Goal: Check status: Check status

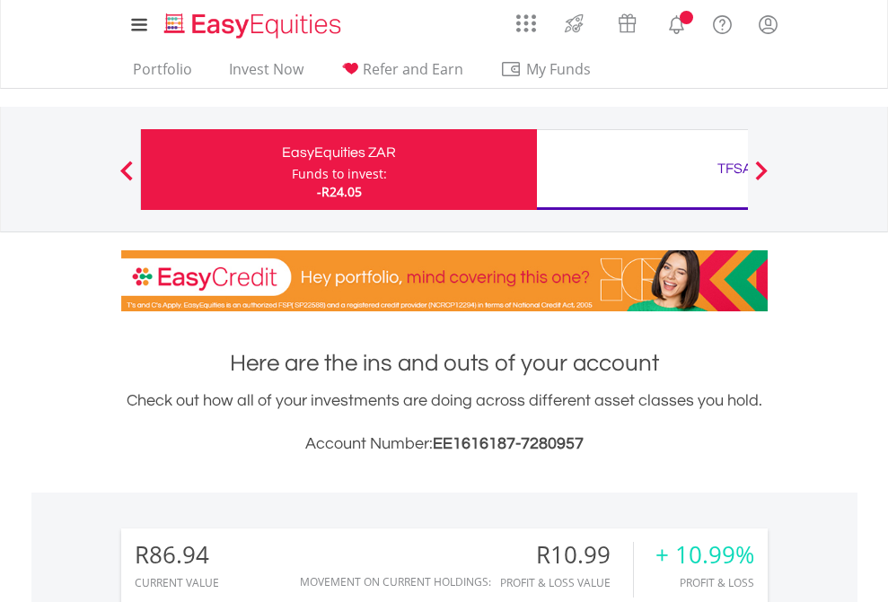
scroll to position [172, 282]
click at [292, 170] on div "Funds to invest:" at bounding box center [339, 174] width 95 height 18
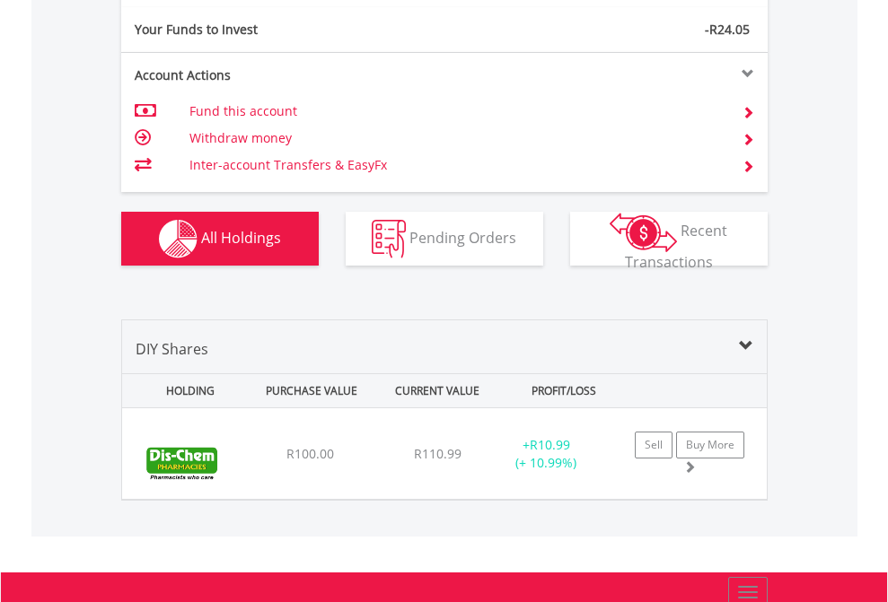
scroll to position [1997, 0]
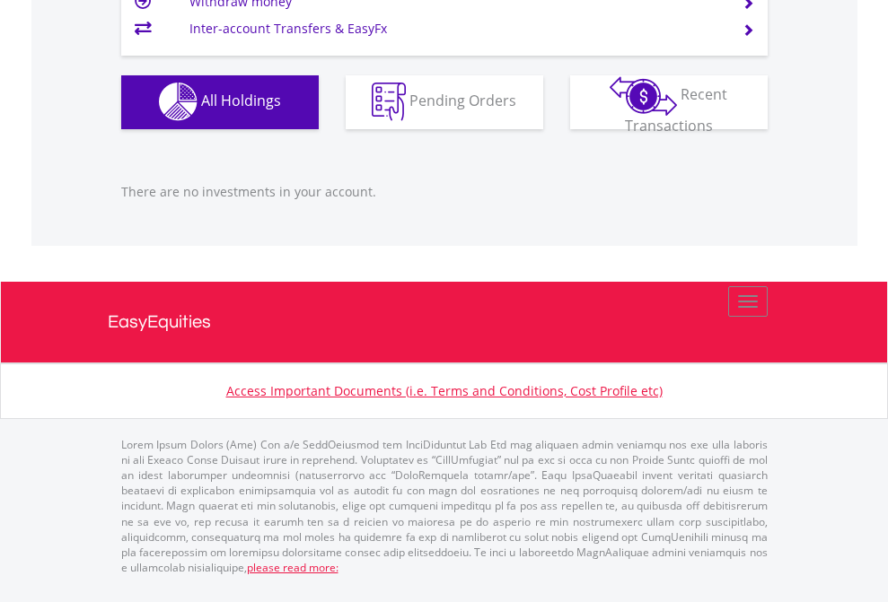
scroll to position [172, 282]
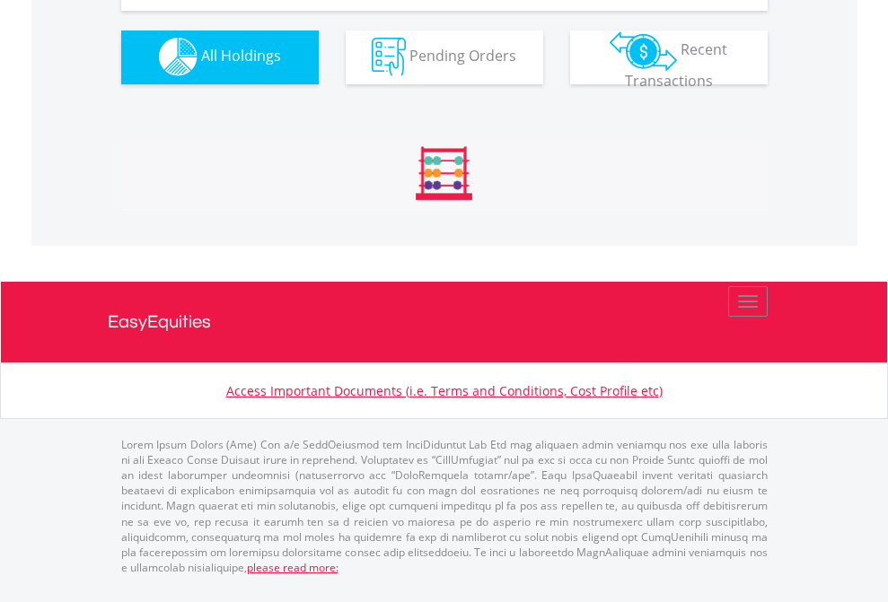
scroll to position [1778, 0]
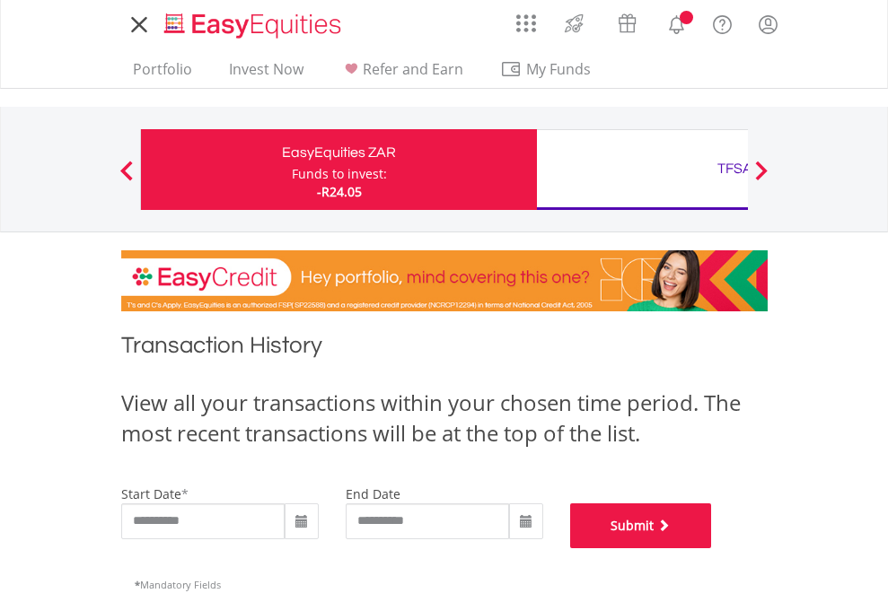
click at [712, 549] on button "Submit" at bounding box center [641, 526] width 142 height 45
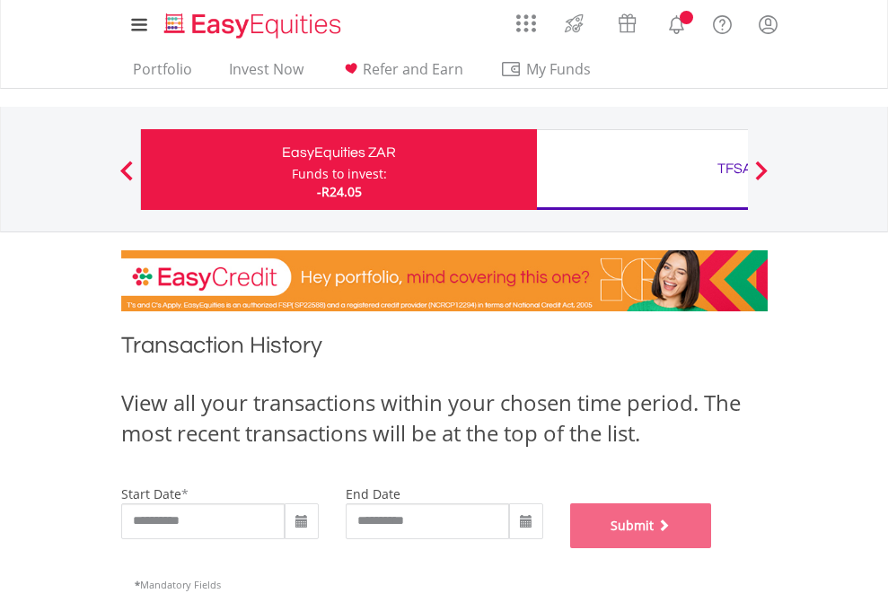
scroll to position [728, 0]
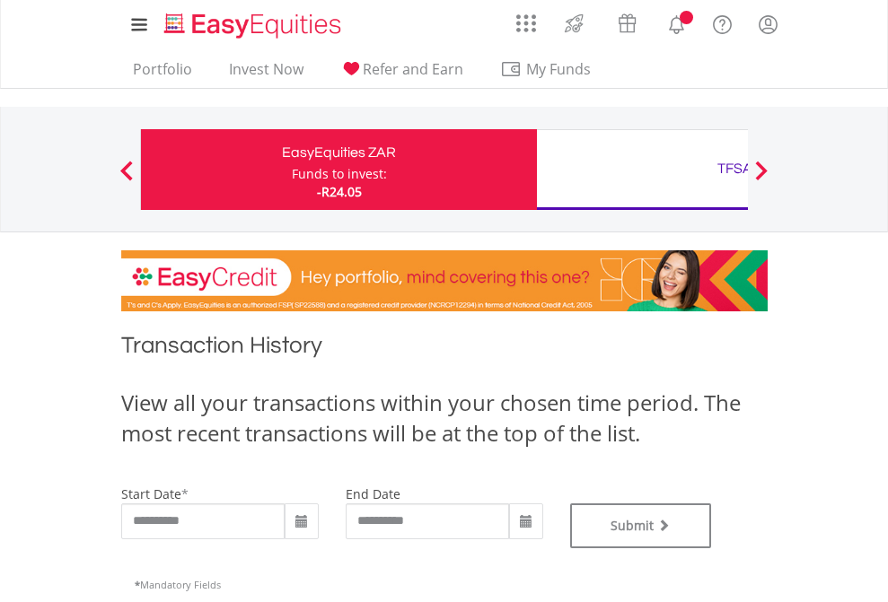
click at [642, 170] on div "TFSA" at bounding box center [735, 168] width 374 height 25
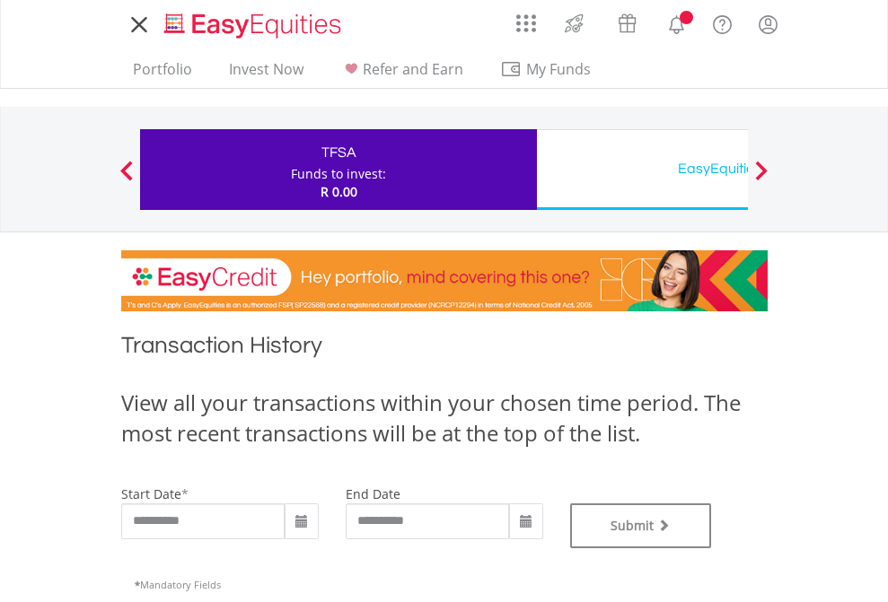
type input "**********"
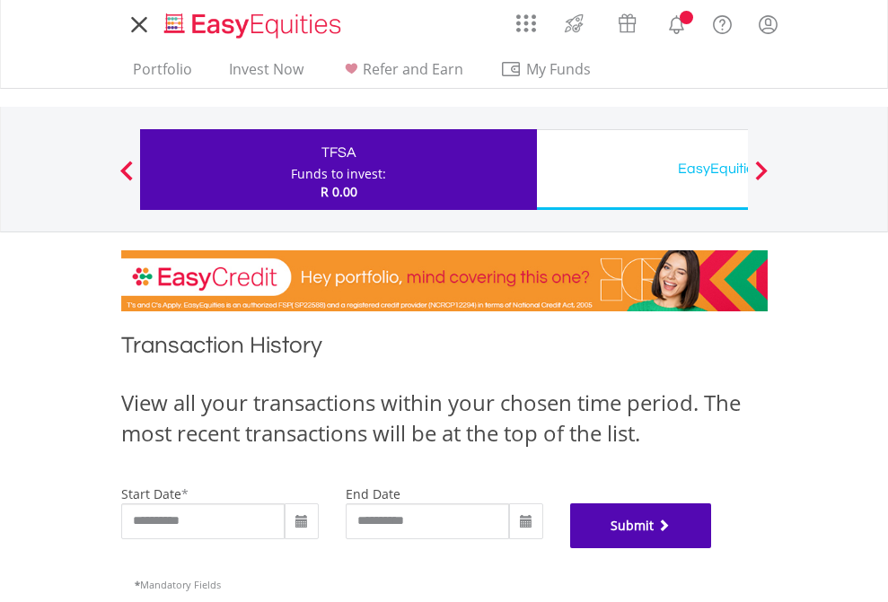
click at [712, 549] on button "Submit" at bounding box center [641, 526] width 142 height 45
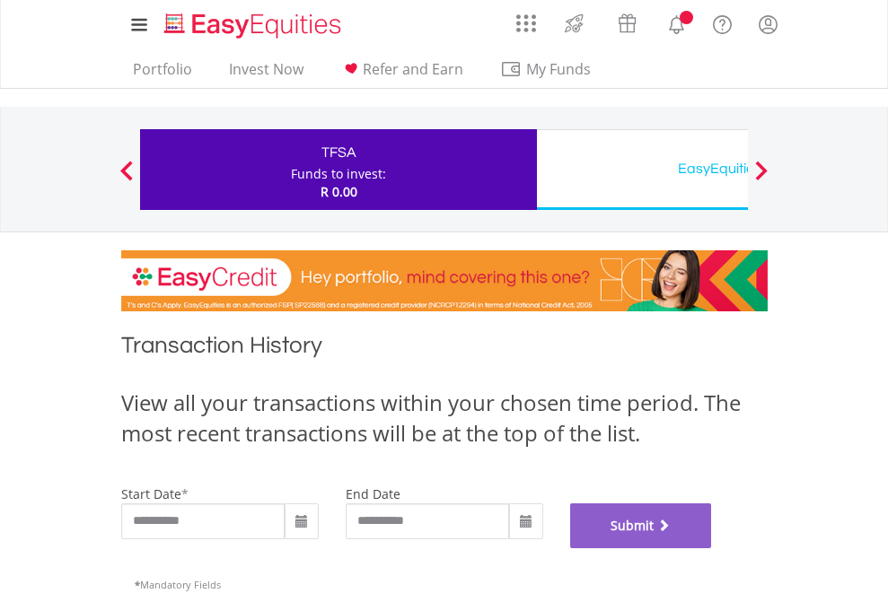
scroll to position [728, 0]
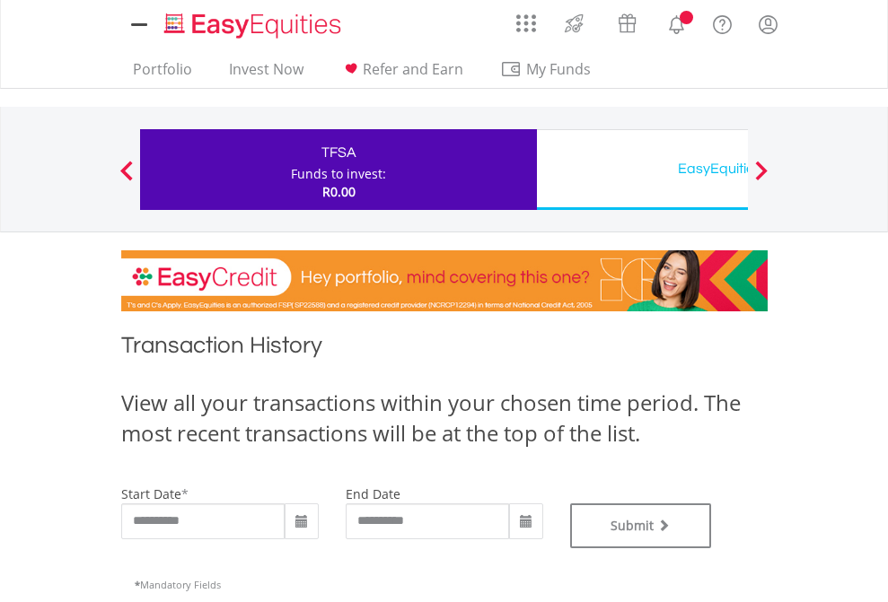
click at [642, 170] on div "EasyEquities USD" at bounding box center [735, 168] width 374 height 25
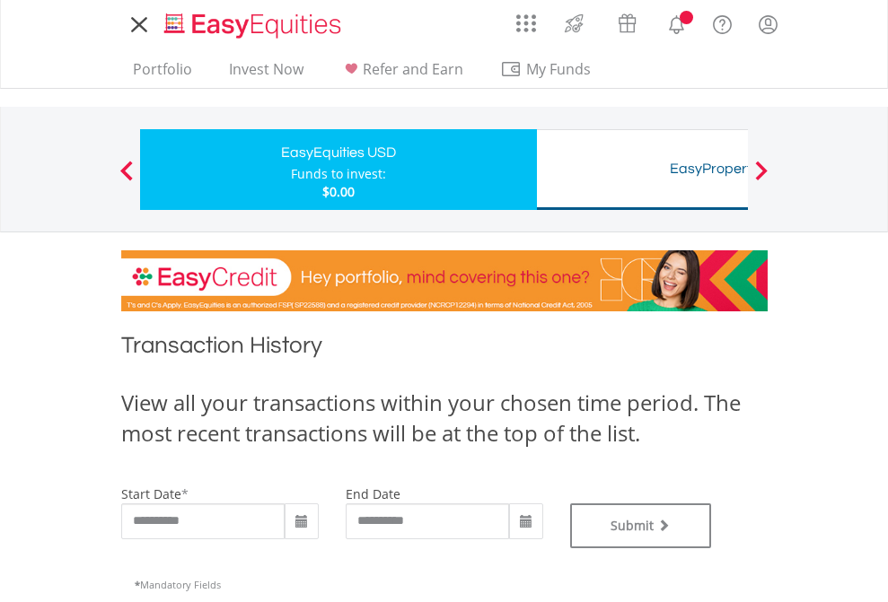
type input "**********"
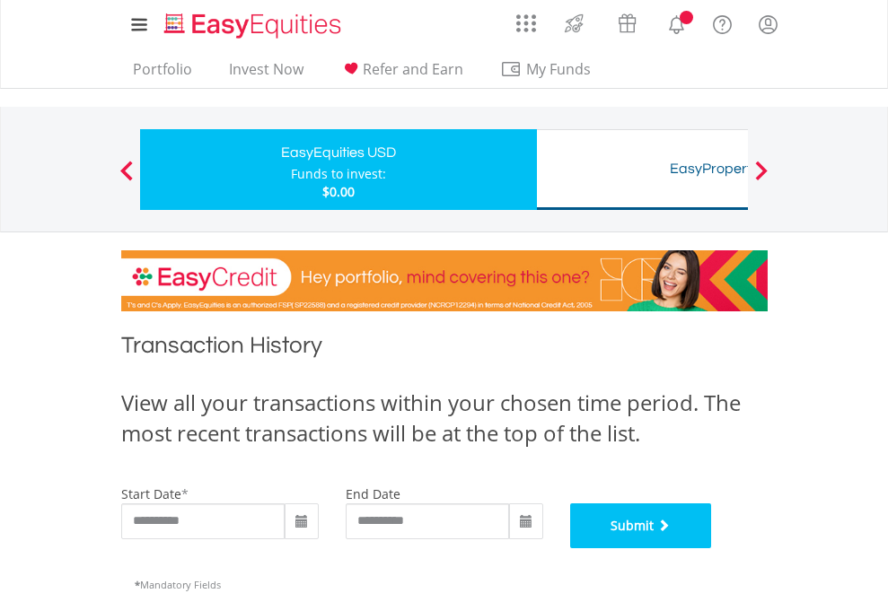
click at [712, 549] on button "Submit" at bounding box center [641, 526] width 142 height 45
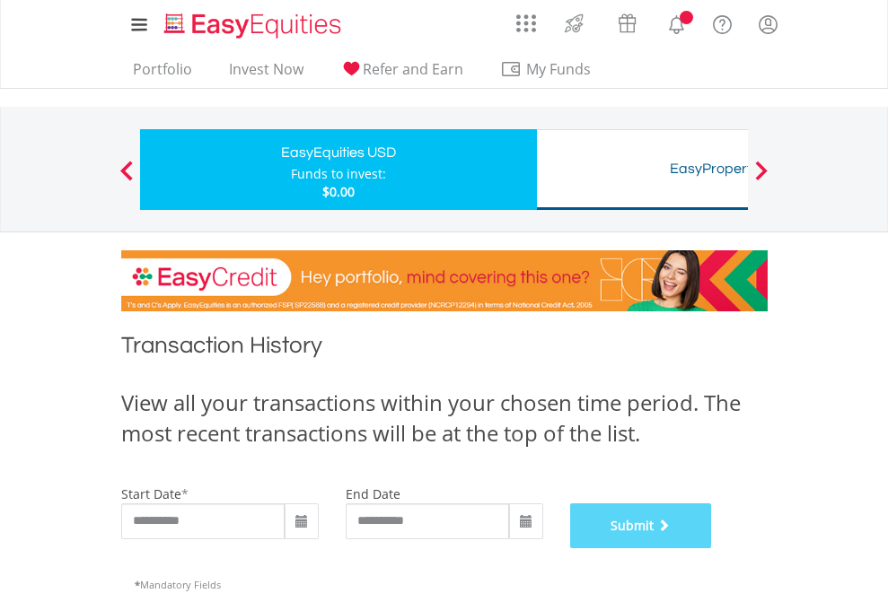
scroll to position [728, 0]
